Goal: Task Accomplishment & Management: Manage account settings

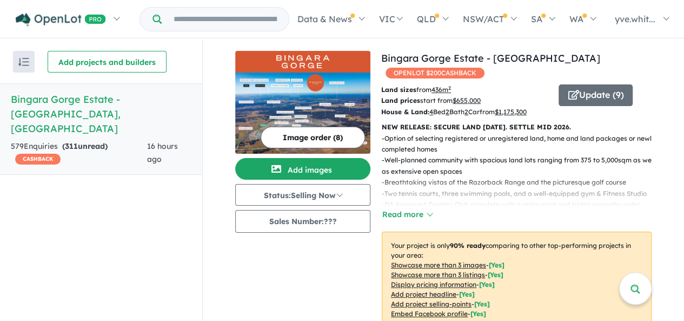
scroll to position [411, 0]
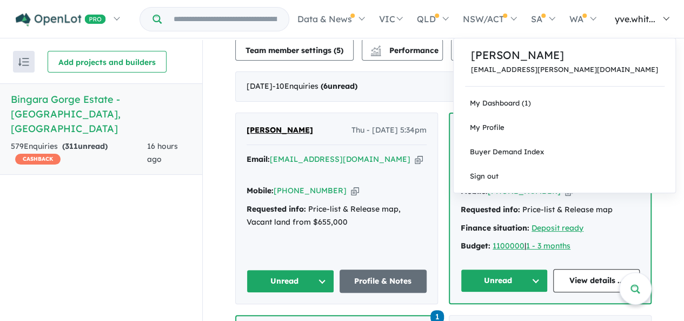
click at [640, 17] on span "yve.whit..." at bounding box center [635, 19] width 41 height 11
click at [589, 109] on link "My Dashboard (1)" at bounding box center [565, 103] width 222 height 24
click at [590, 102] on link "My Dashboard (1)" at bounding box center [565, 103] width 222 height 24
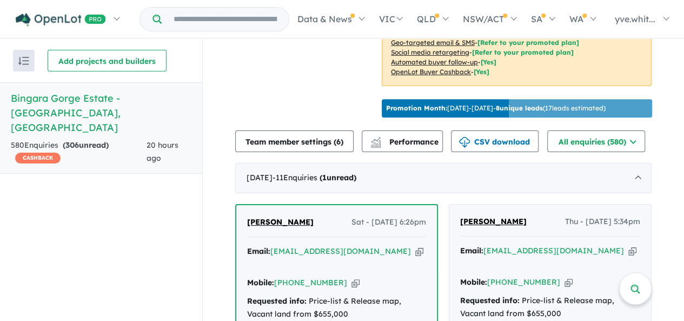
scroll to position [433, 0]
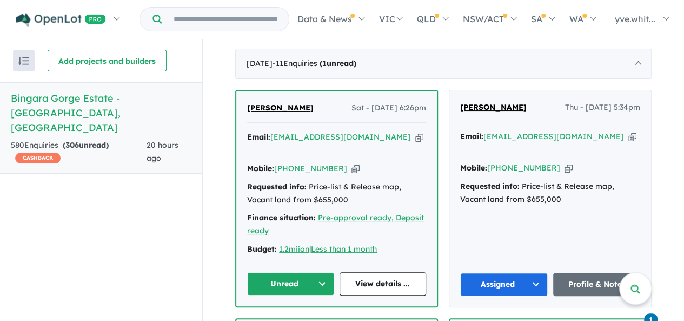
click at [274, 272] on button "Unread" at bounding box center [290, 283] width 87 height 23
click at [416, 131] on icon "button" at bounding box center [420, 136] width 8 height 11
